Goal: Check status: Check status

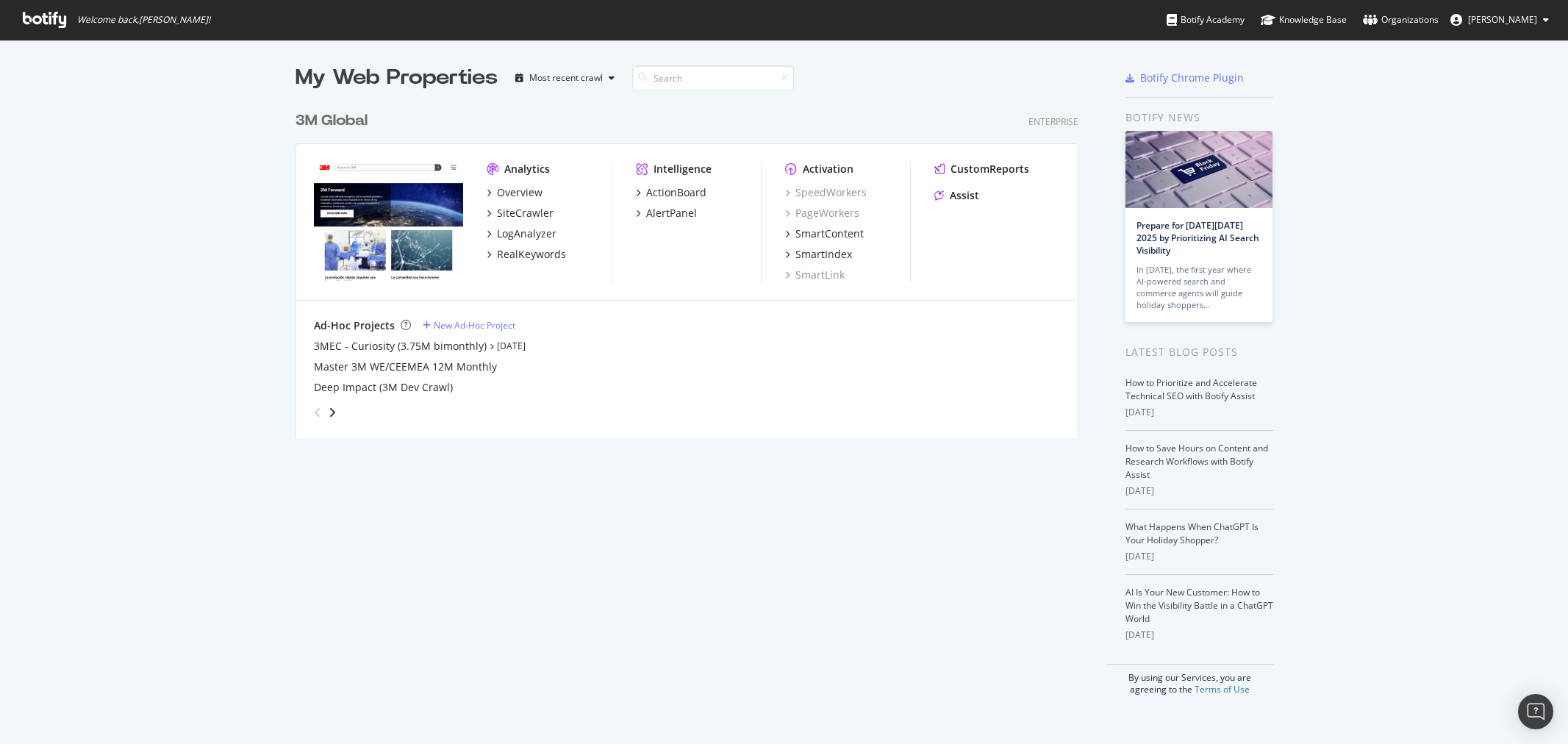
click at [328, 121] on div "3M Global" at bounding box center [331, 121] width 72 height 21
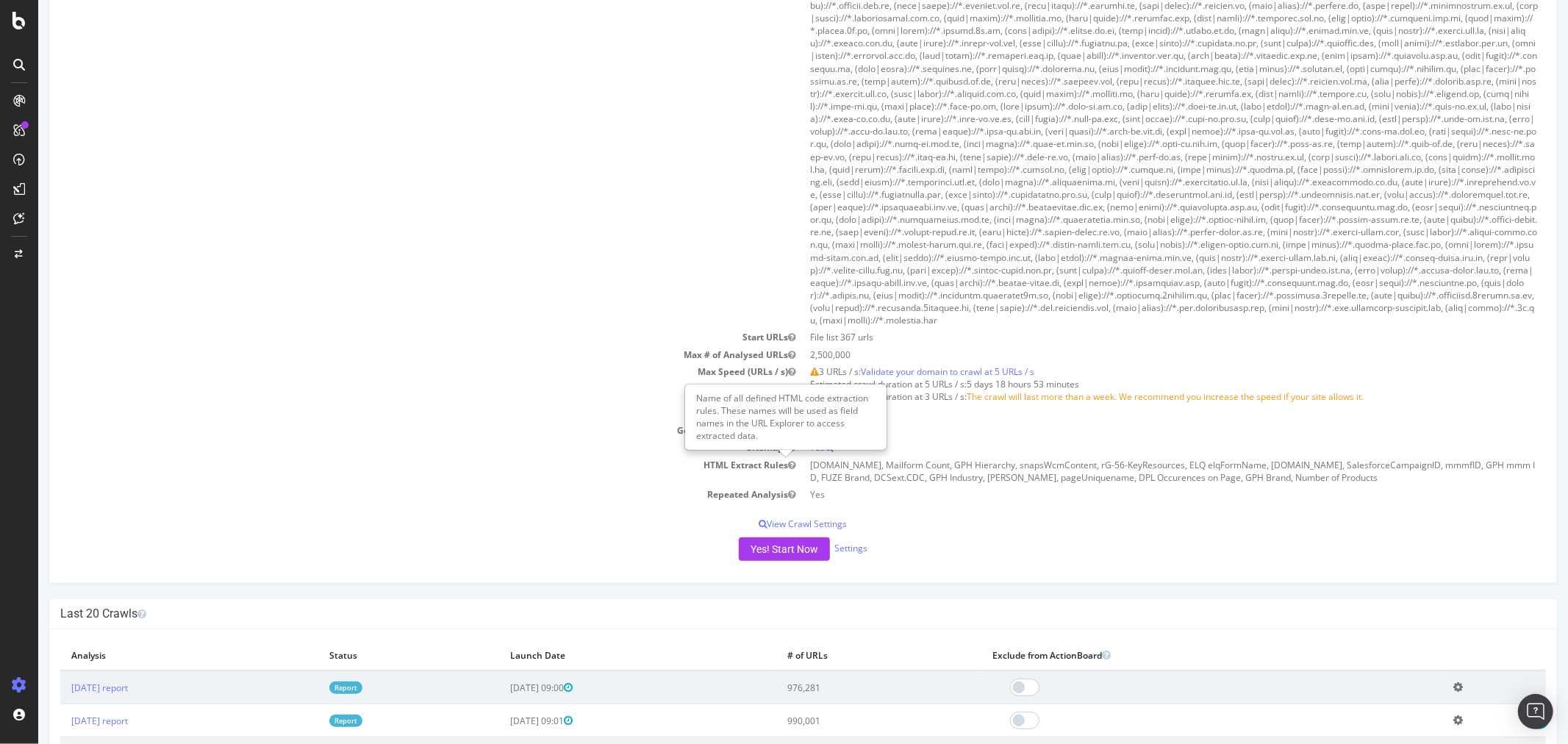
scroll to position [571, 0]
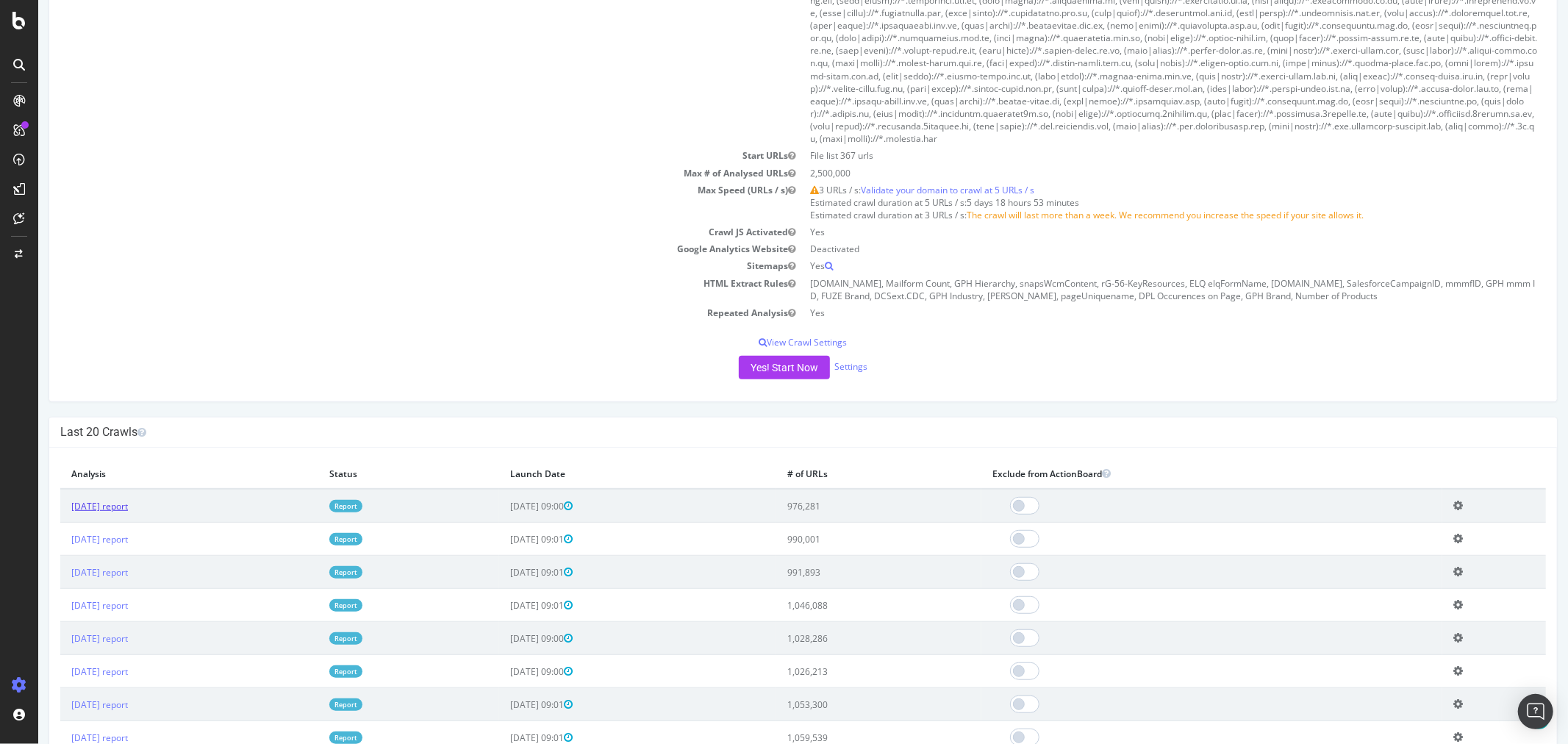
click at [127, 501] on link "[DATE] report" at bounding box center [99, 506] width 56 height 13
